Goal: Information Seeking & Learning: Learn about a topic

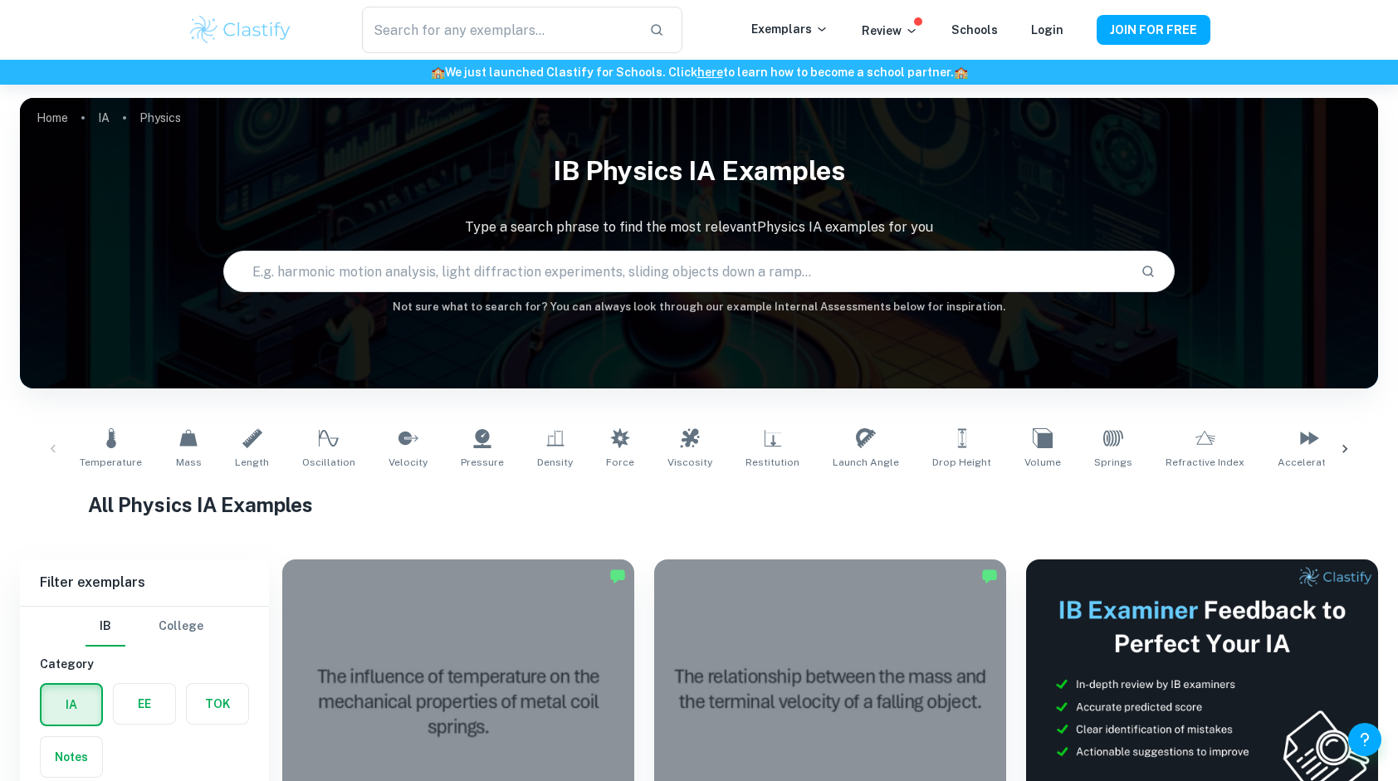
scroll to position [500, 0]
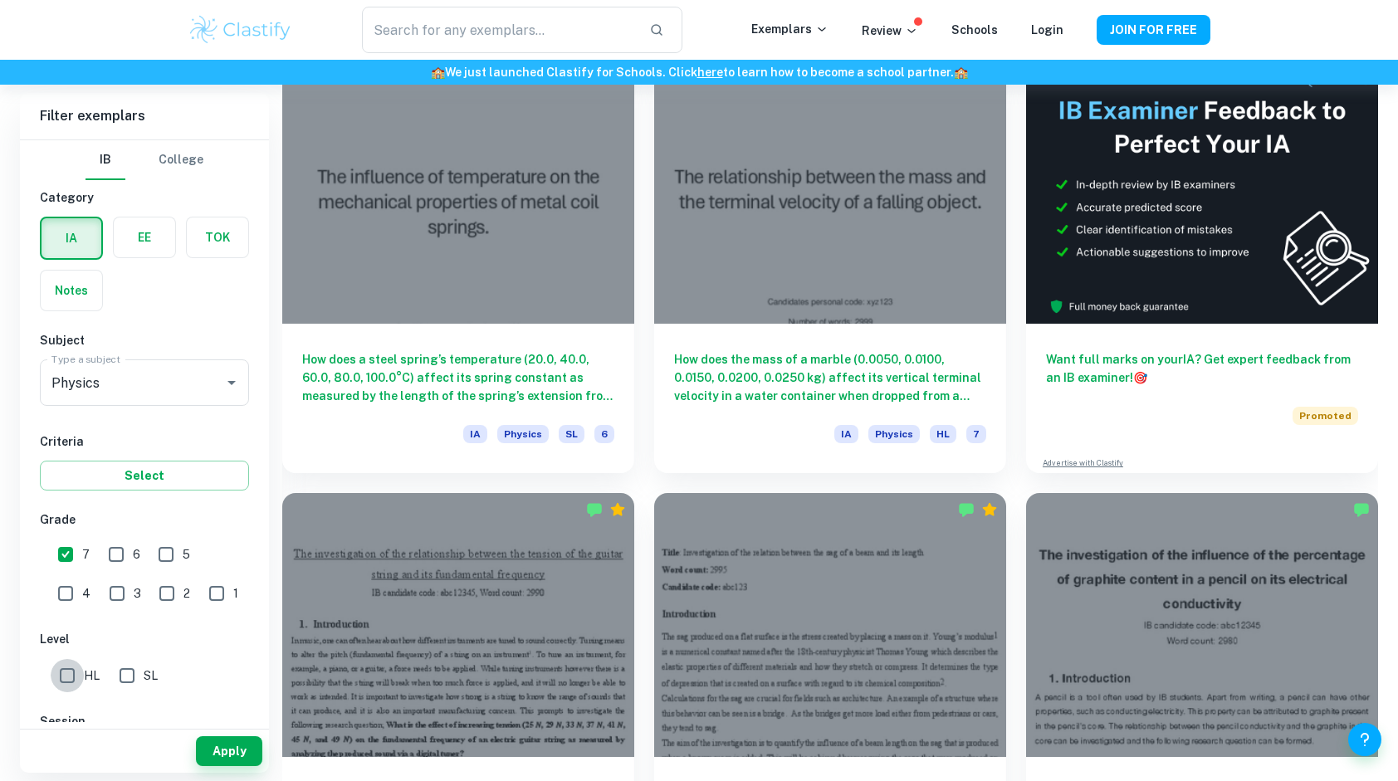
click at [69, 674] on input "HL" at bounding box center [67, 675] width 33 height 33
checkbox input "true"
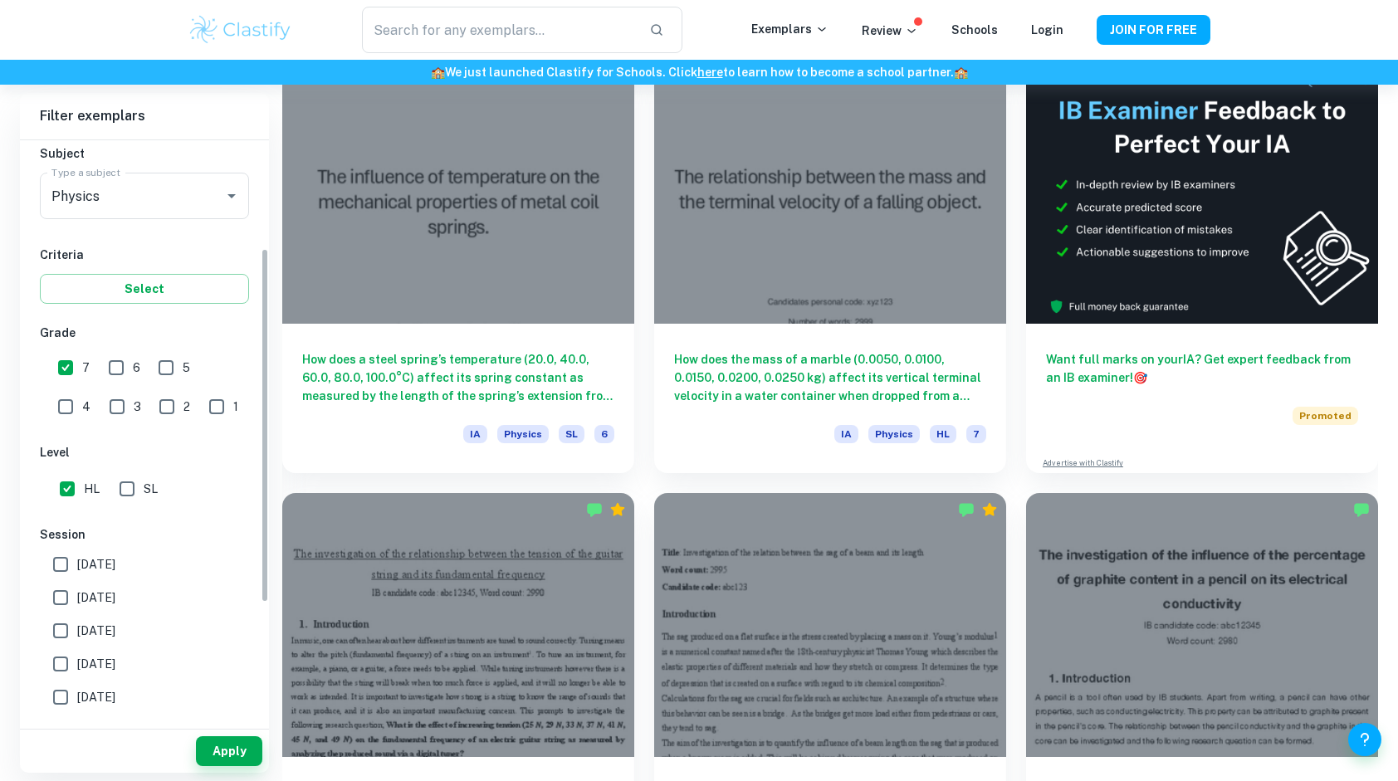
scroll to position [190, 0]
click at [66, 564] on input "[DATE]" at bounding box center [60, 560] width 33 height 33
checkbox input "true"
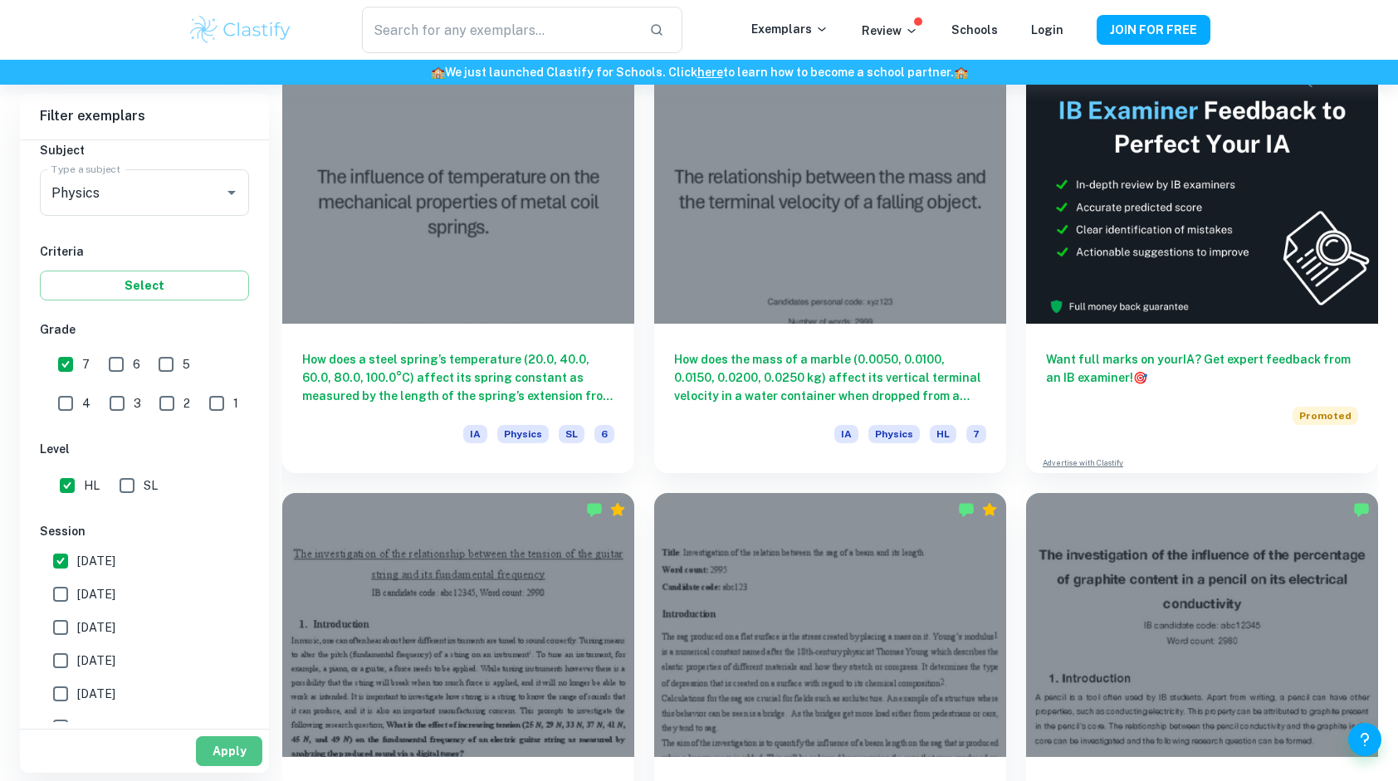
click at [219, 754] on button "Apply" at bounding box center [229, 751] width 66 height 30
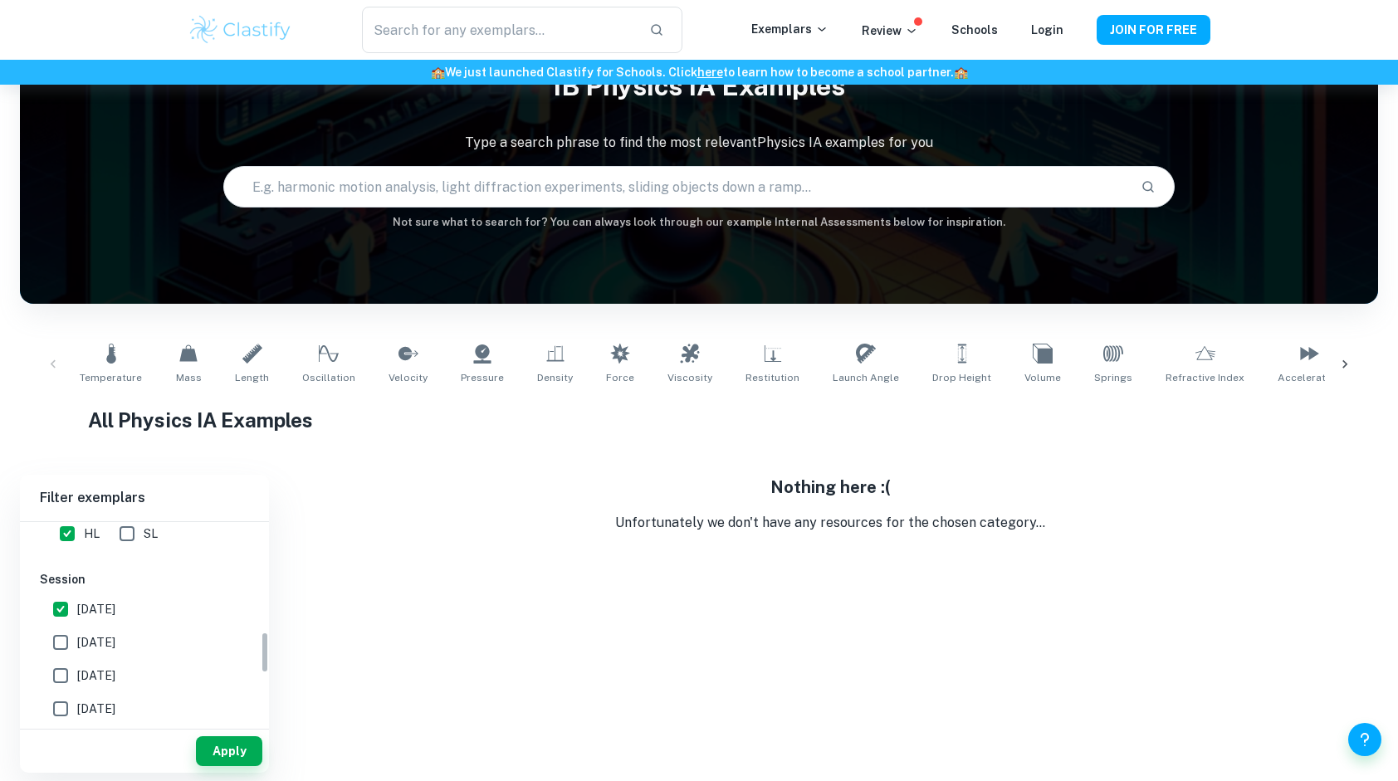
scroll to position [523, 0]
click at [65, 632] on input "[DATE]" at bounding box center [60, 643] width 33 height 33
checkbox input "true"
click at [221, 752] on button "Apply" at bounding box center [229, 751] width 66 height 30
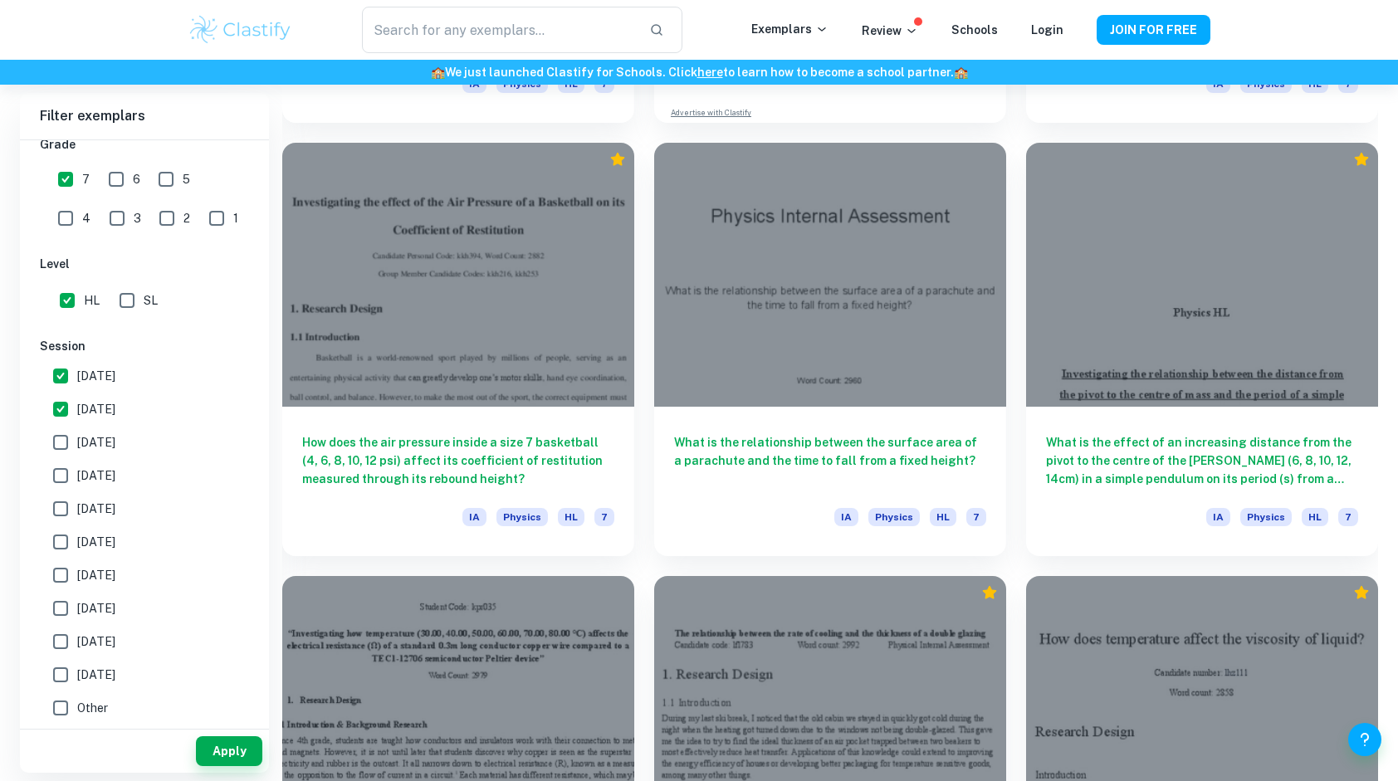
scroll to position [3882, 0]
click at [608, 628] on div at bounding box center [458, 704] width 352 height 264
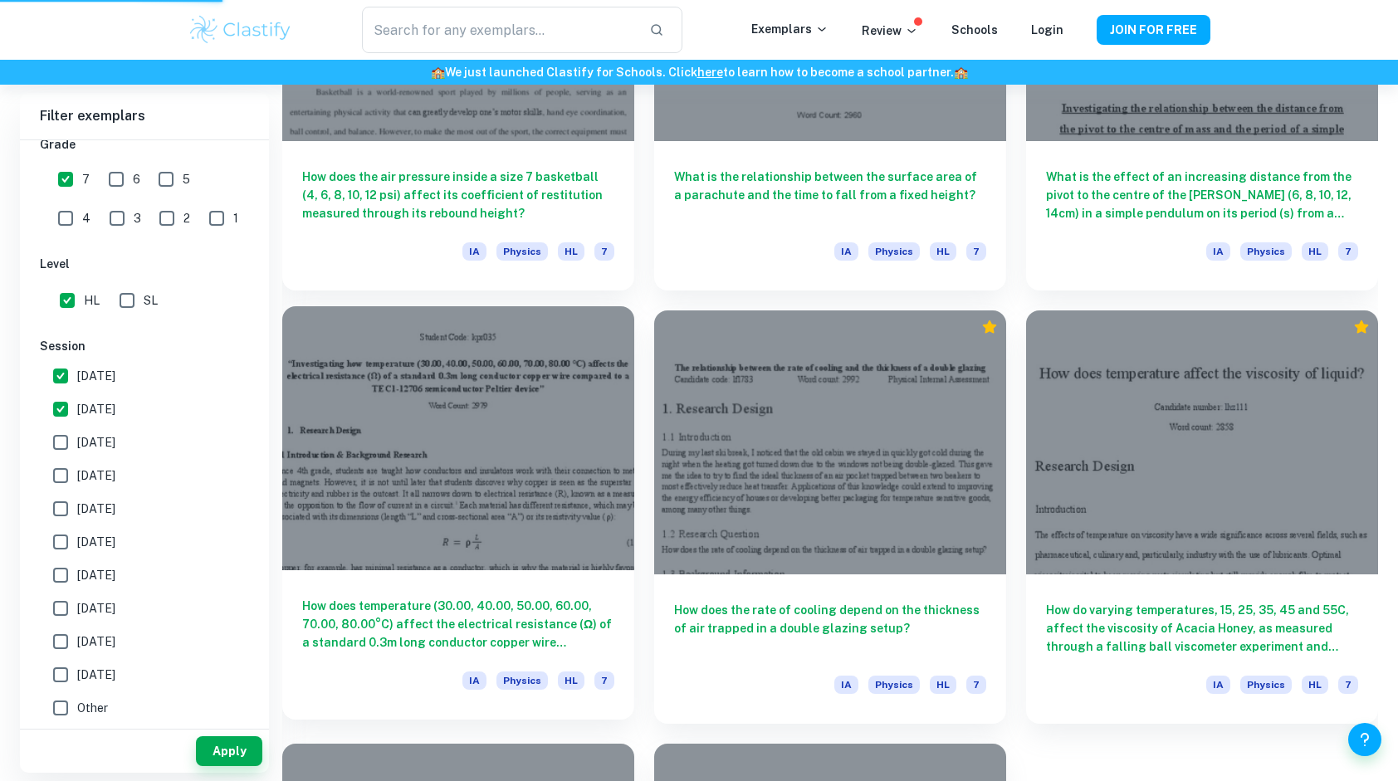
scroll to position [4153, 0]
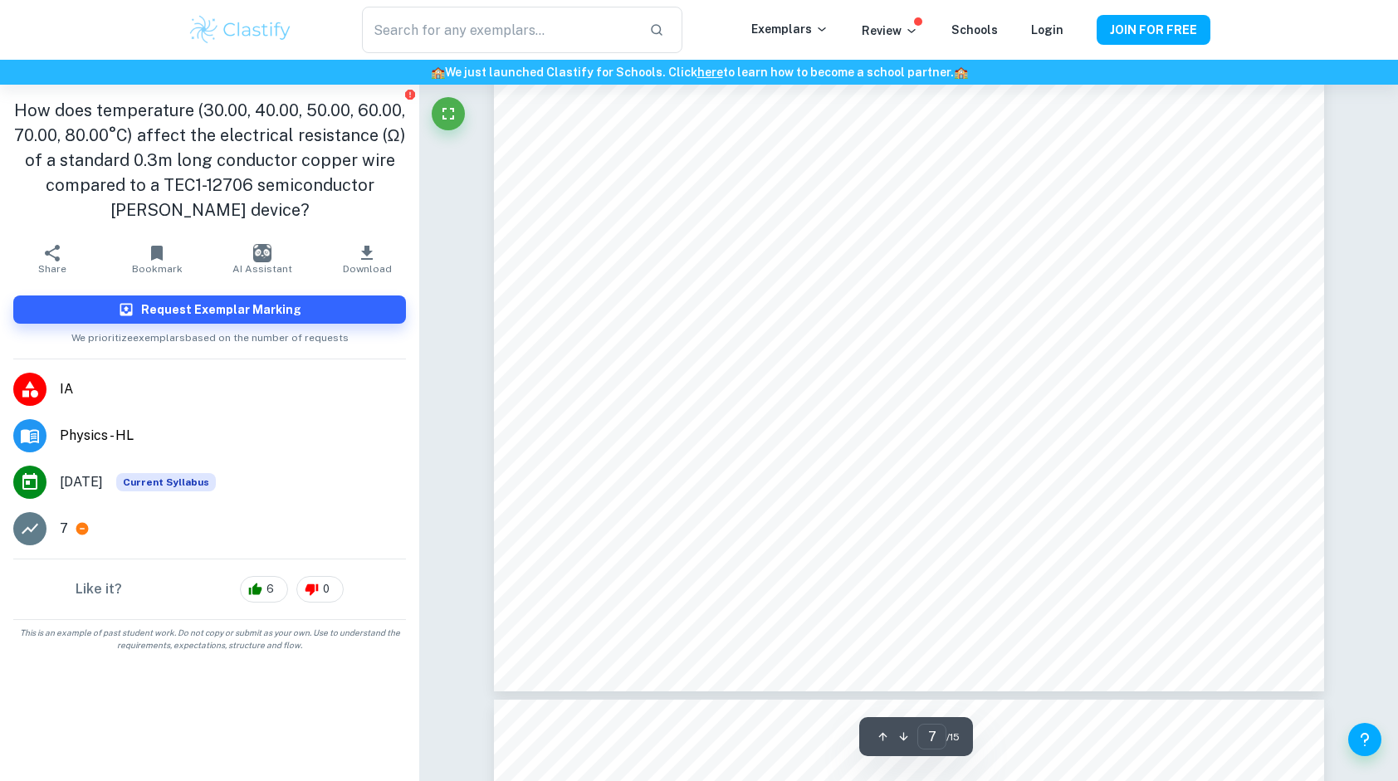
scroll to position [7169, 0]
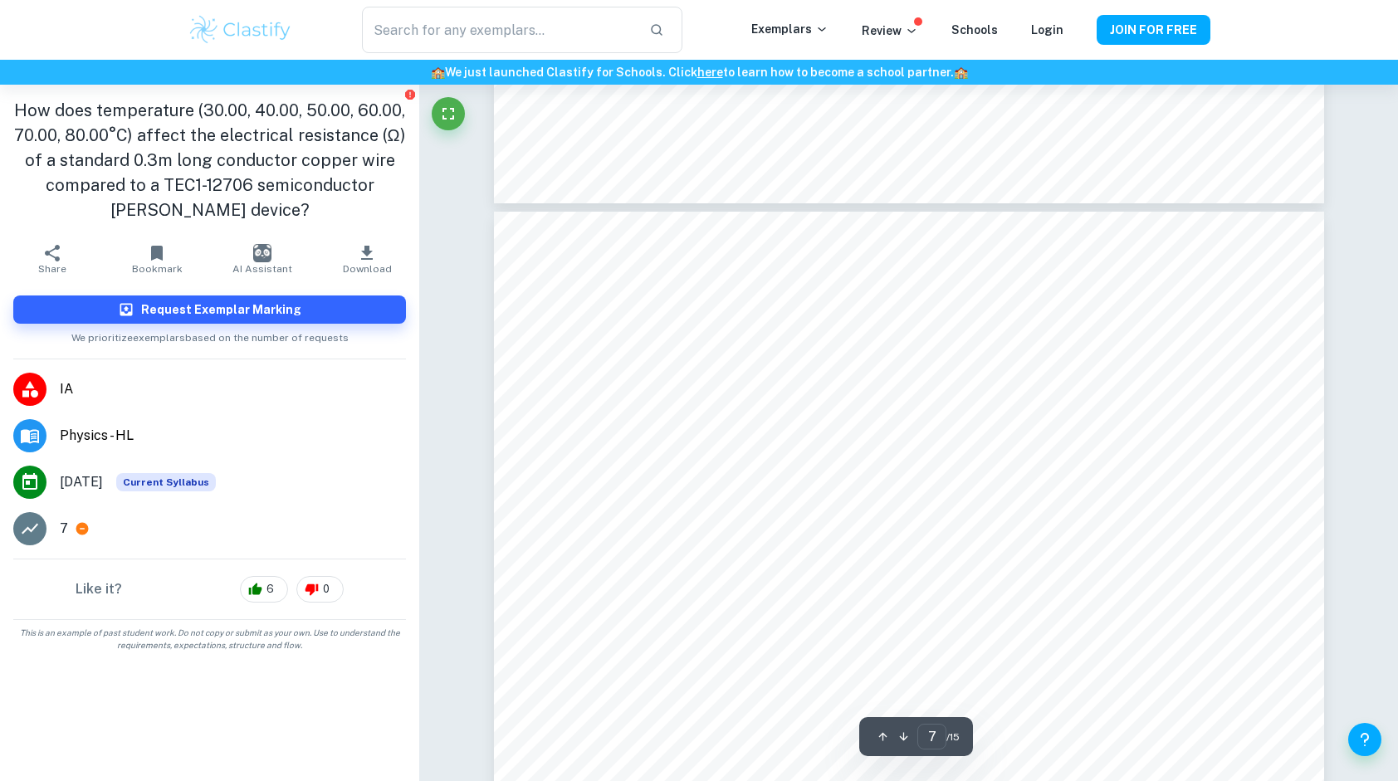
type input "6"
